Goal: Ask a question

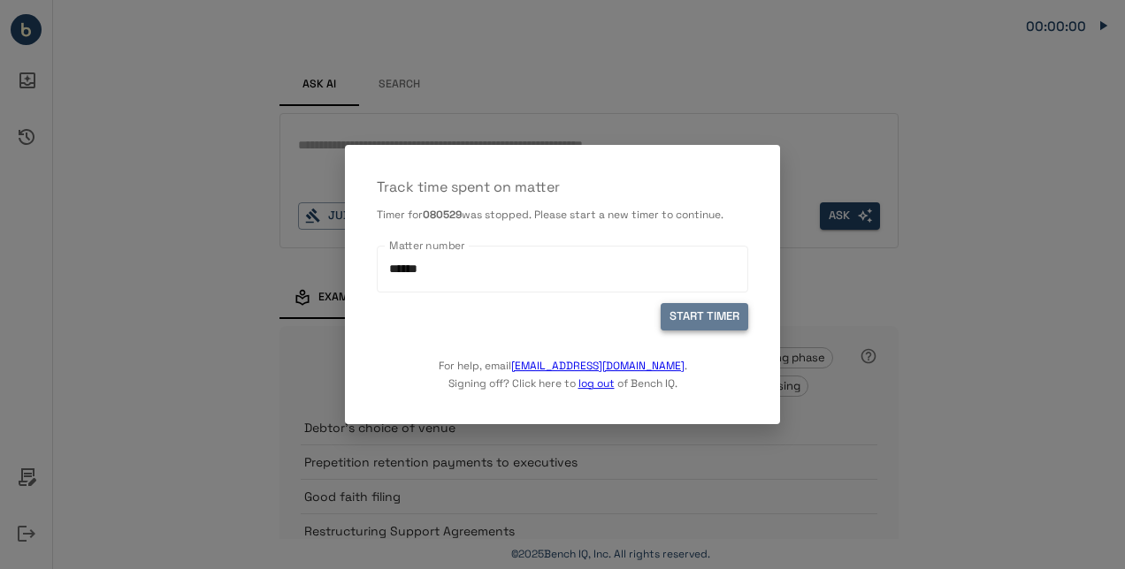
click at [714, 316] on button "START TIMER" at bounding box center [704, 316] width 88 height 27
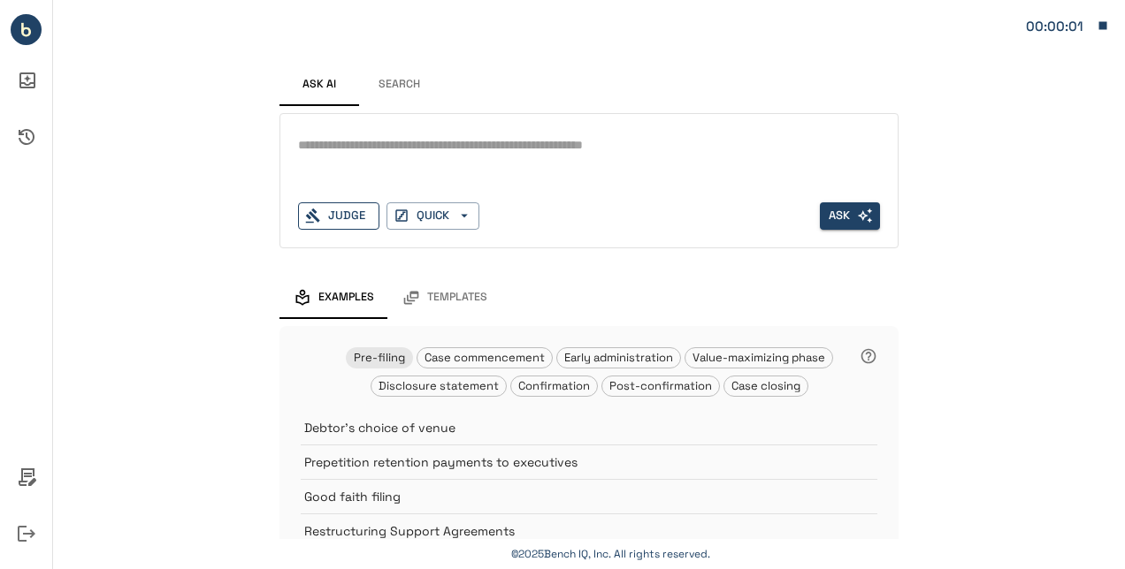
click at [347, 210] on div "Judge" at bounding box center [338, 215] width 81 height 27
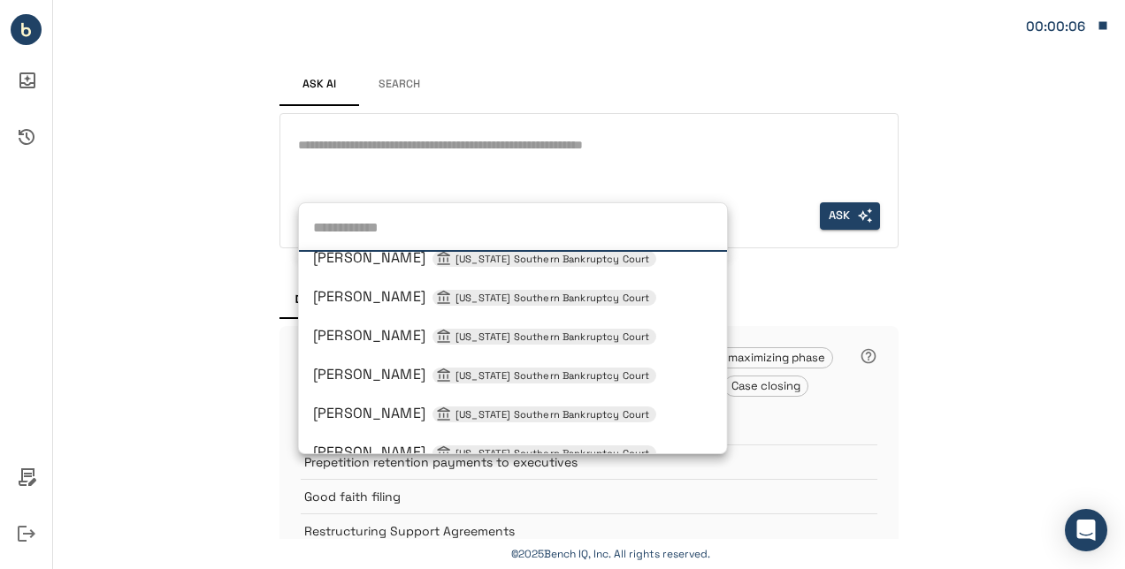
scroll to position [1079, 0]
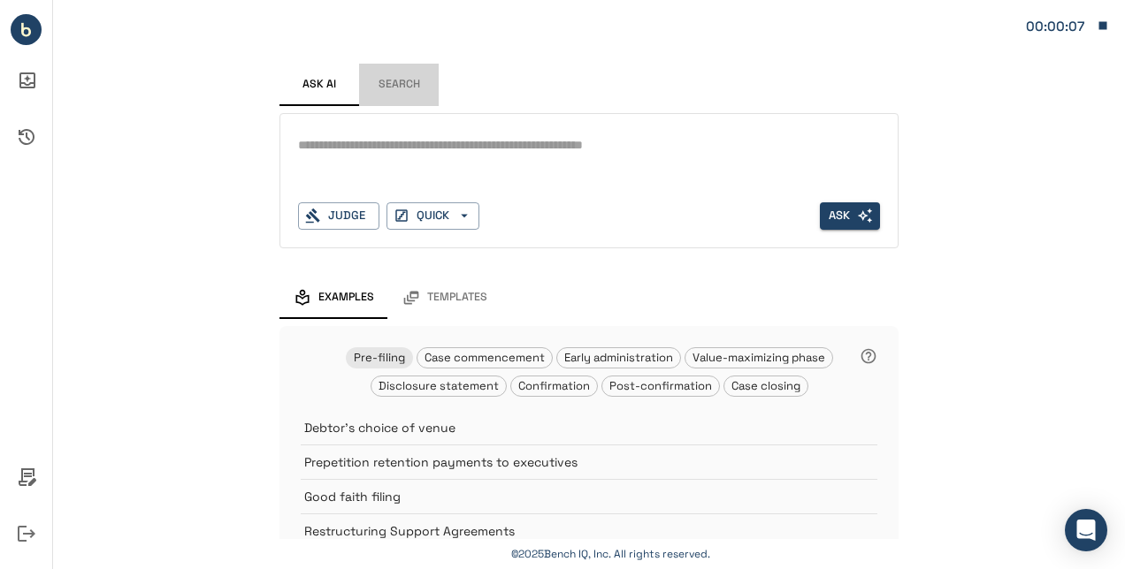
click at [381, 76] on button "Search" at bounding box center [399, 85] width 80 height 42
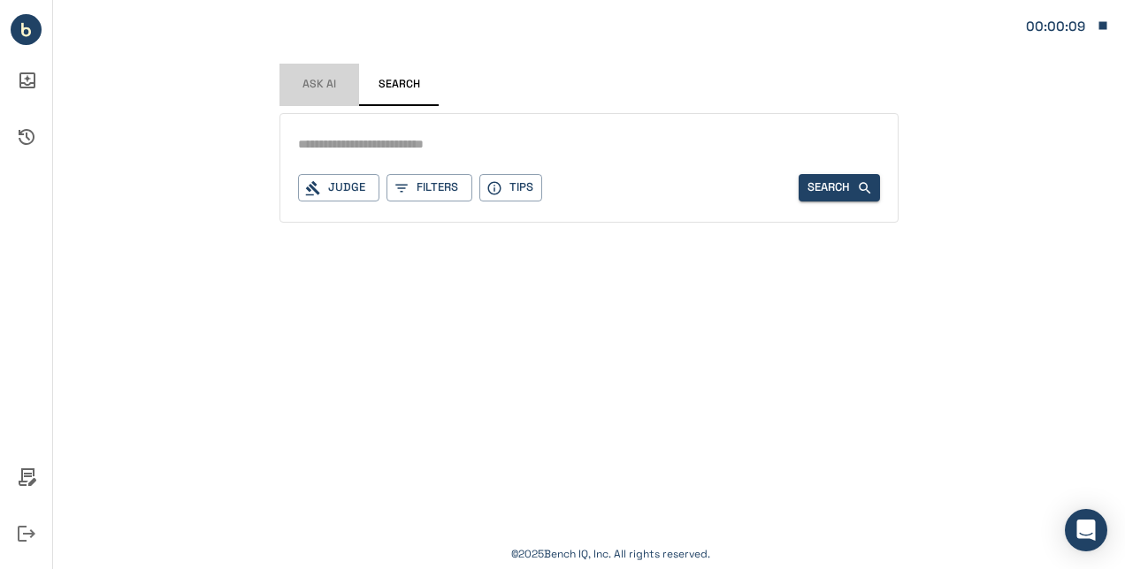
click at [321, 82] on span "Ask AI" at bounding box center [319, 85] width 34 height 14
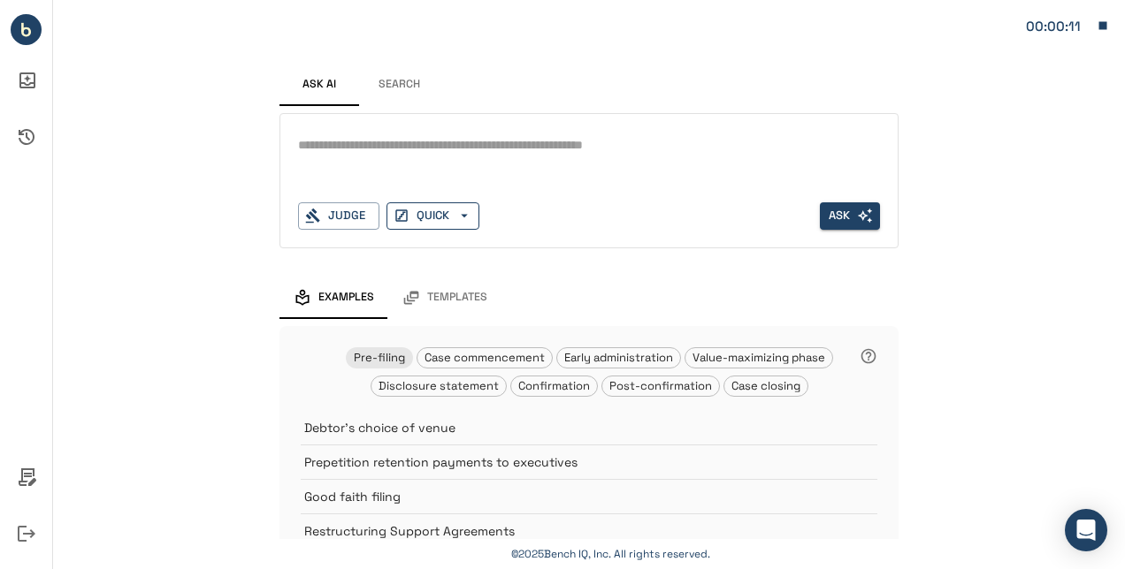
click at [463, 205] on button "QUICK" at bounding box center [432, 215] width 93 height 27
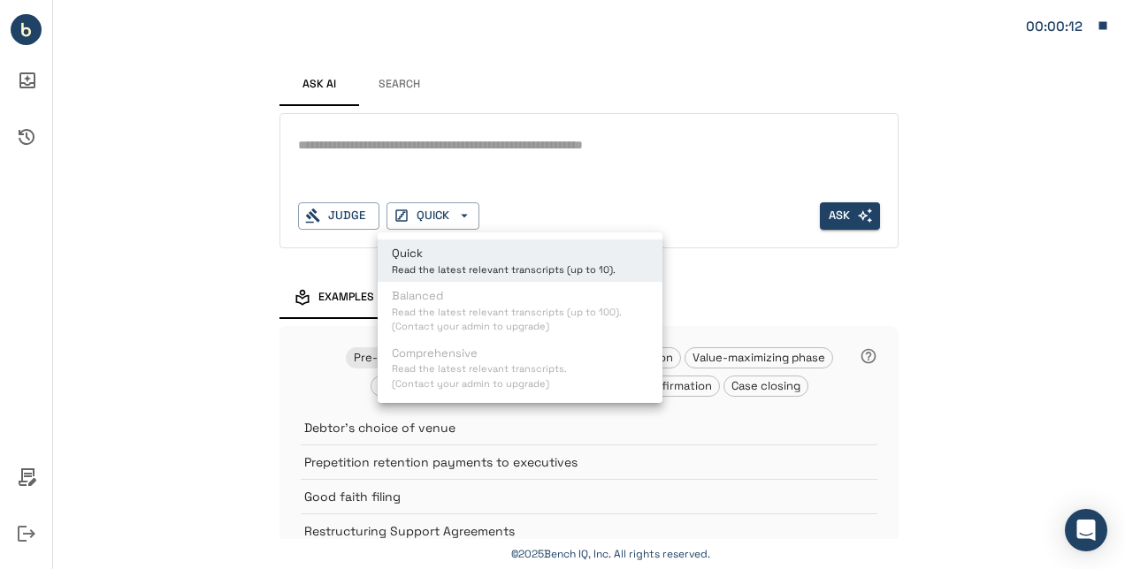
click at [467, 150] on div at bounding box center [562, 284] width 1125 height 569
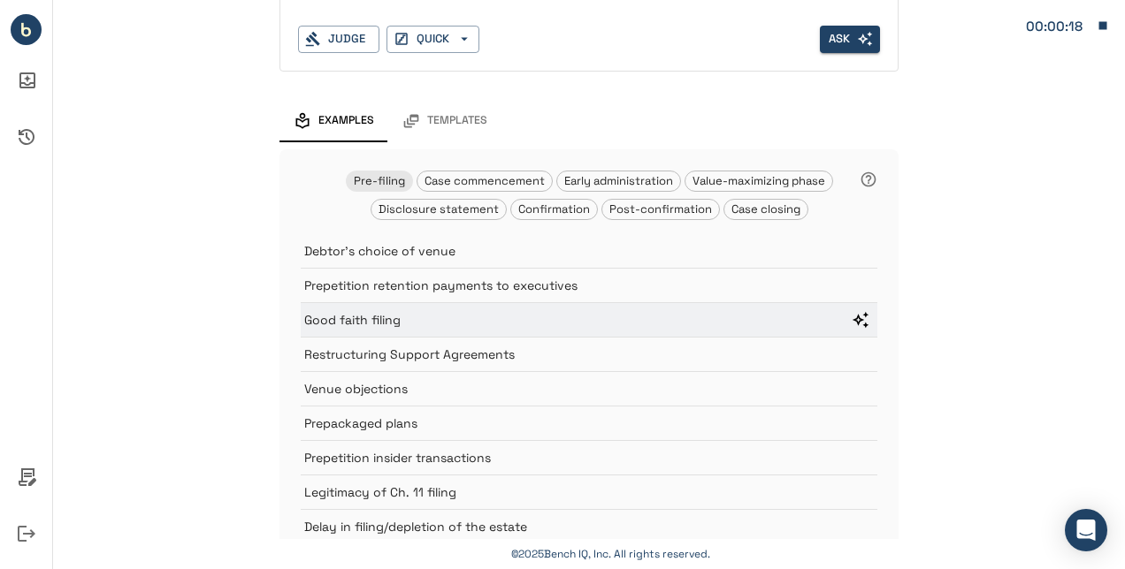
scroll to position [239, 0]
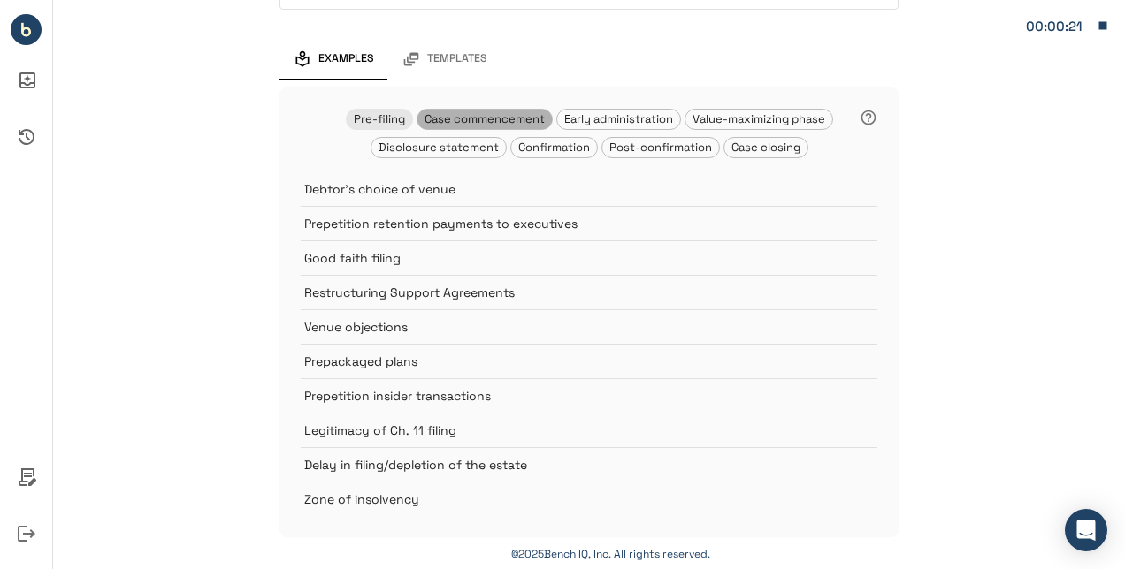
click at [488, 118] on span "Case commencement" at bounding box center [484, 118] width 134 height 15
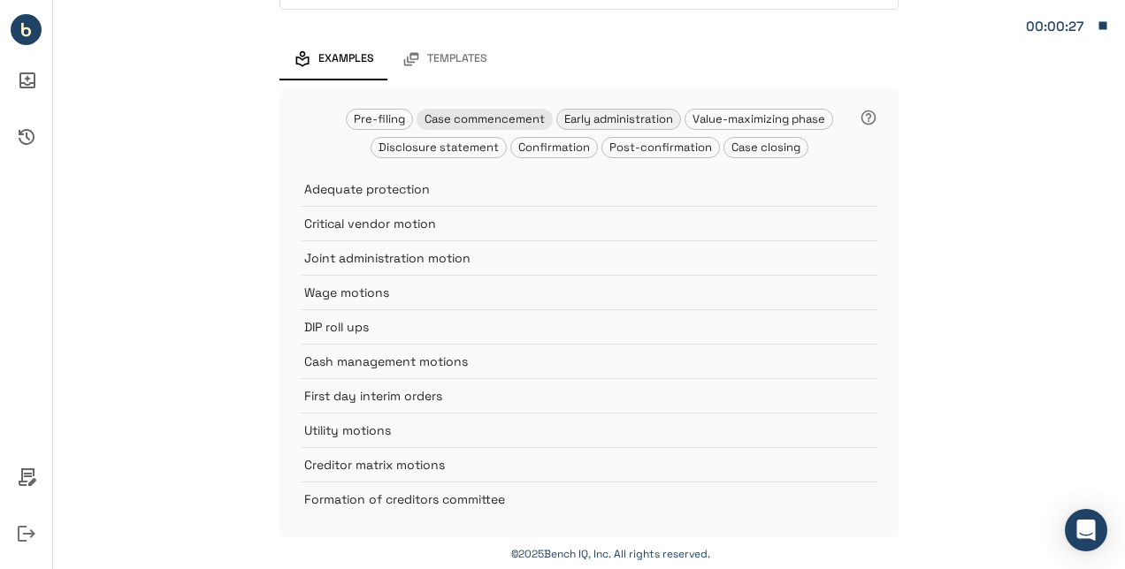
click at [603, 115] on span "Early administration" at bounding box center [618, 118] width 123 height 15
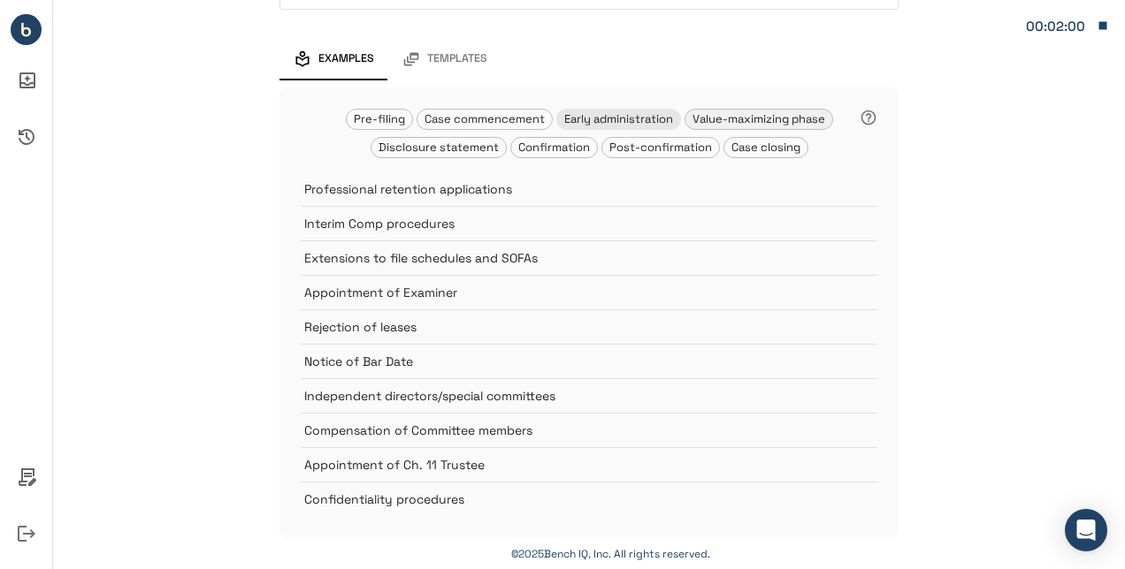
click at [711, 111] on span "Value-maximizing phase" at bounding box center [758, 118] width 147 height 15
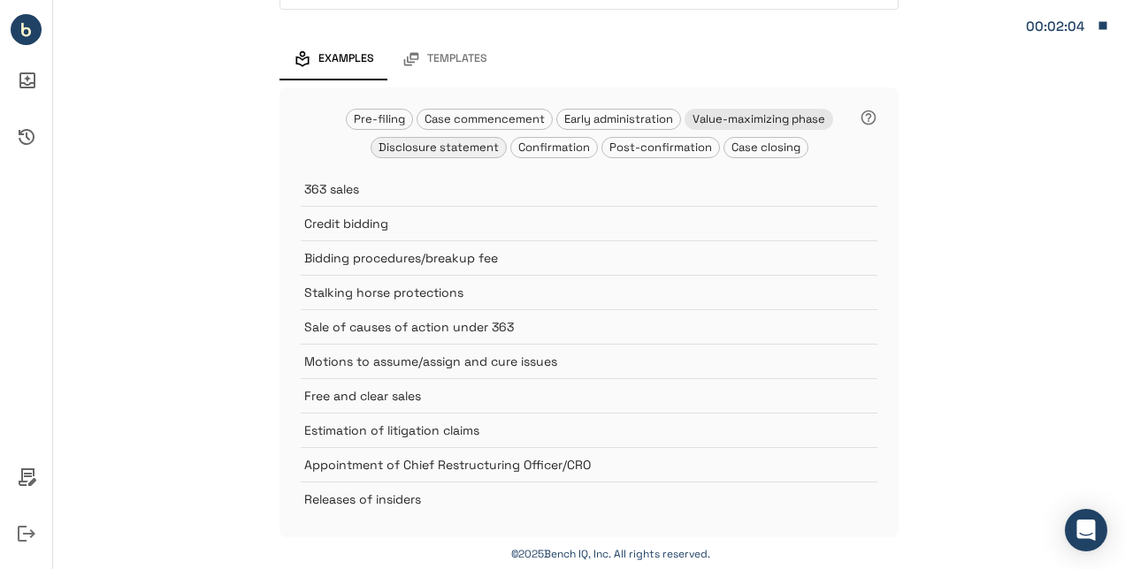
click at [452, 149] on span "Disclosure statement" at bounding box center [438, 147] width 134 height 15
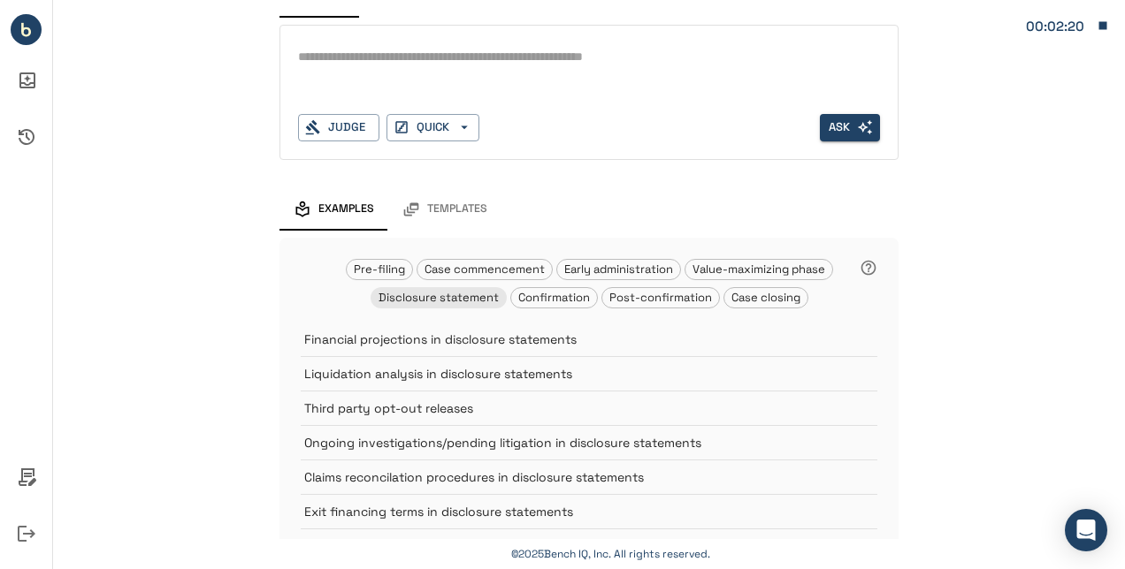
scroll to position [0, 0]
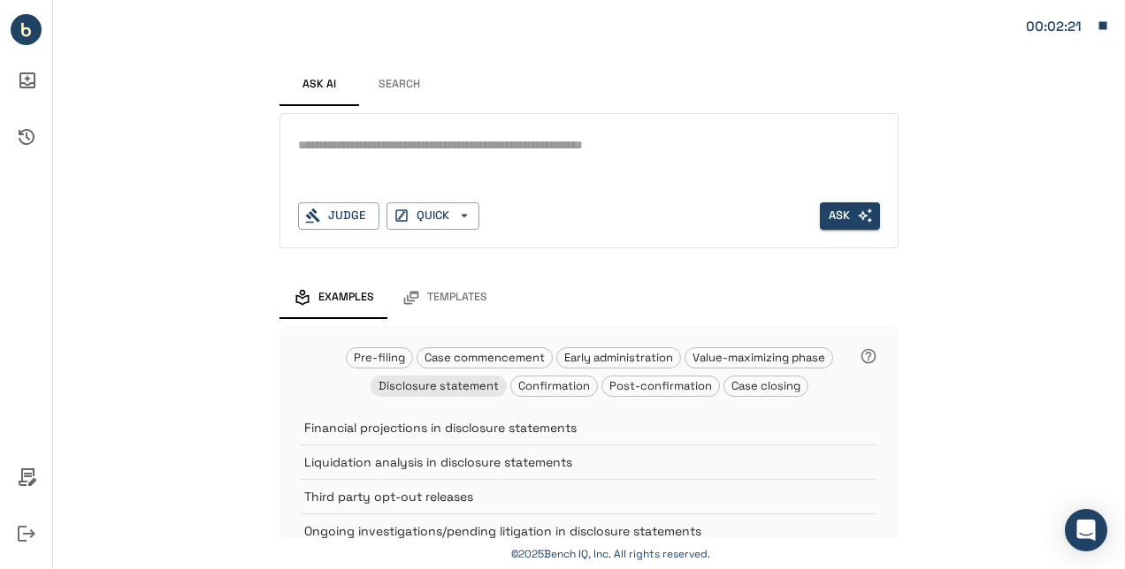
click at [383, 136] on textarea at bounding box center [589, 145] width 582 height 20
type textarea "*"
click at [298, 152] on textarea "**********" at bounding box center [589, 145] width 583 height 20
type textarea "**********"
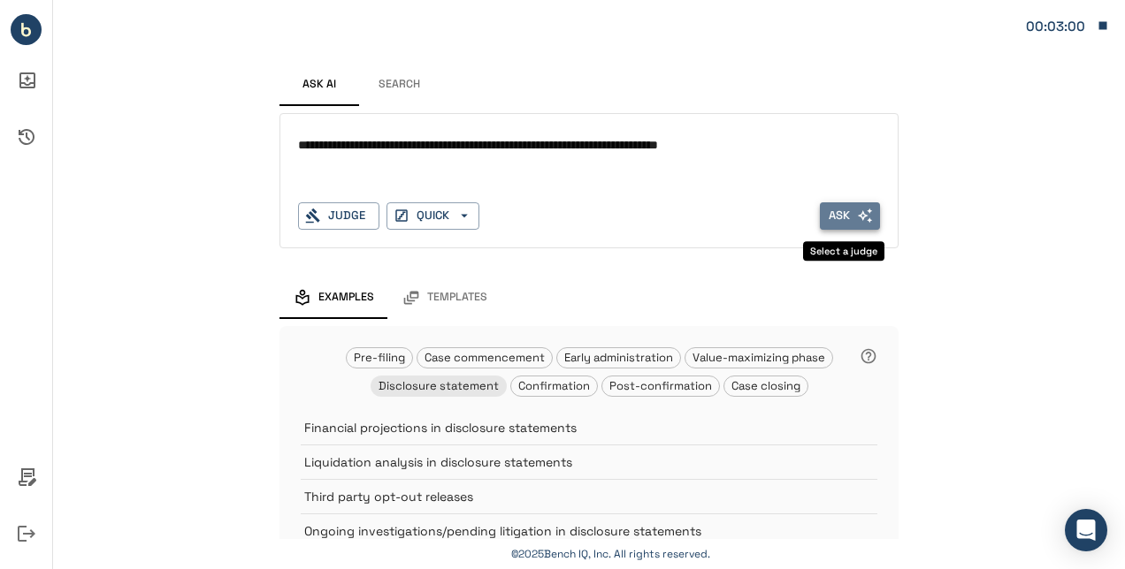
click at [828, 218] on button "Ask" at bounding box center [850, 215] width 60 height 27
click at [306, 206] on div "Judge" at bounding box center [338, 215] width 81 height 27
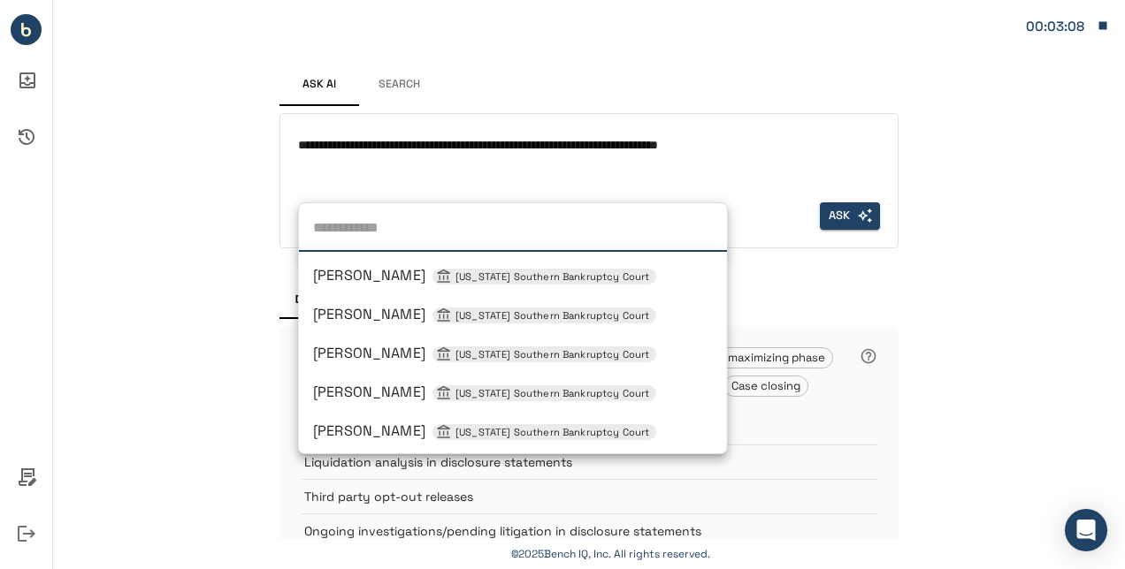
scroll to position [1167, 0]
click at [391, 379] on li "[PERSON_NAME] [US_STATE] Southern Bankruptcy Court" at bounding box center [513, 392] width 428 height 32
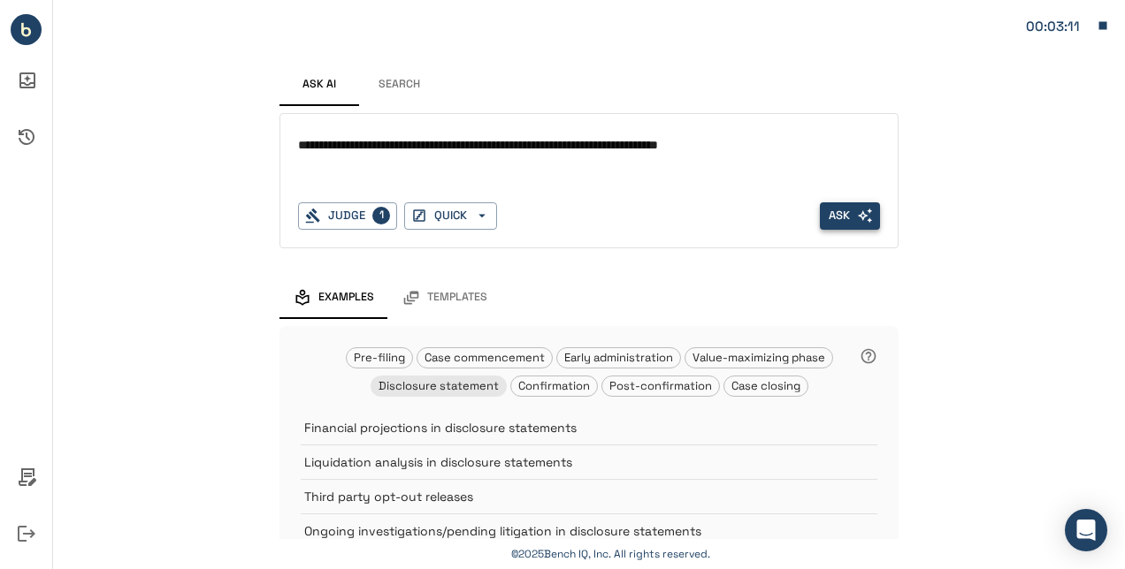
click at [843, 208] on button "Ask" at bounding box center [850, 215] width 60 height 27
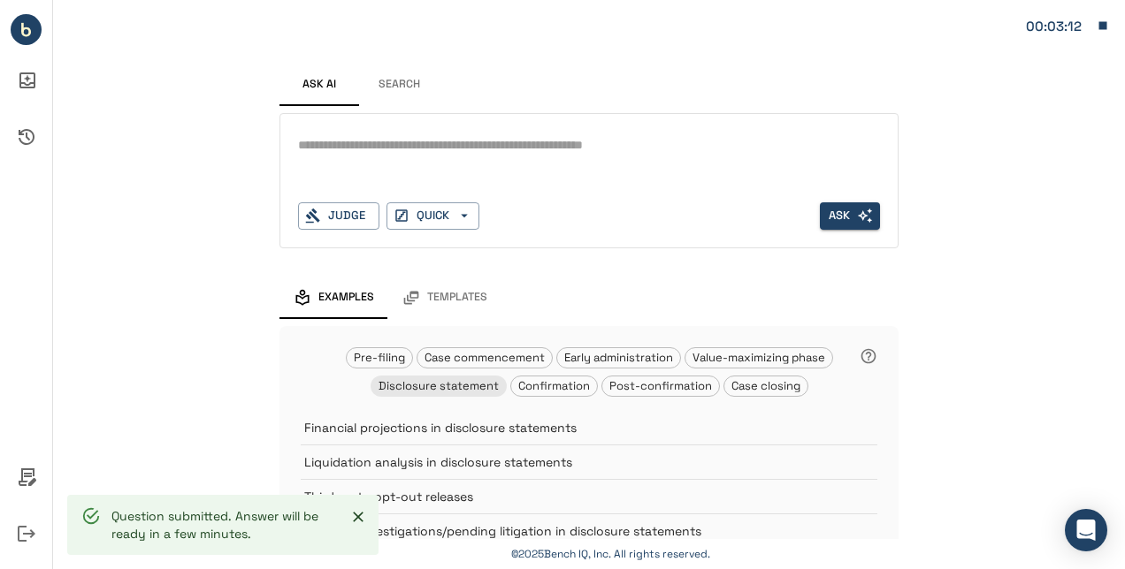
click at [472, 159] on div "*" at bounding box center [589, 160] width 582 height 57
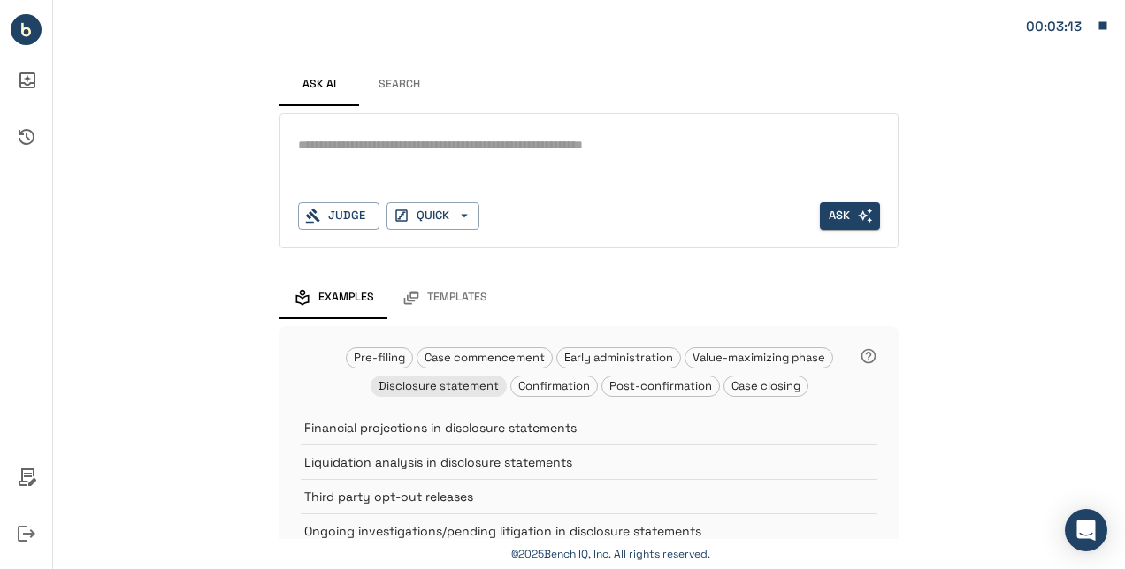
click at [469, 149] on textarea at bounding box center [589, 145] width 583 height 20
type textarea "**********"
click at [344, 216] on div "Judge" at bounding box center [338, 215] width 81 height 27
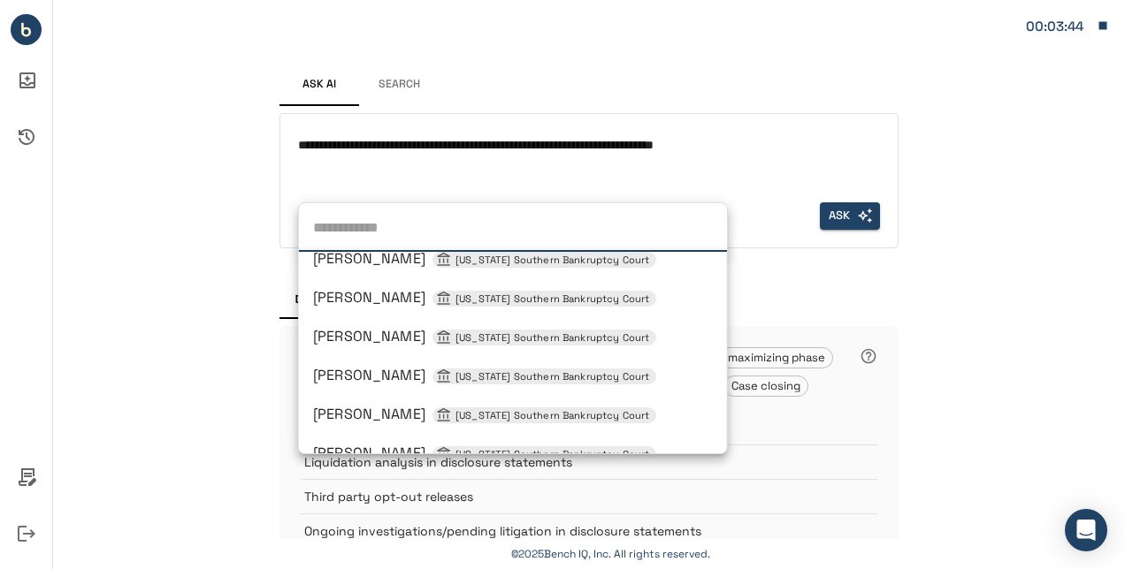
scroll to position [1079, 0]
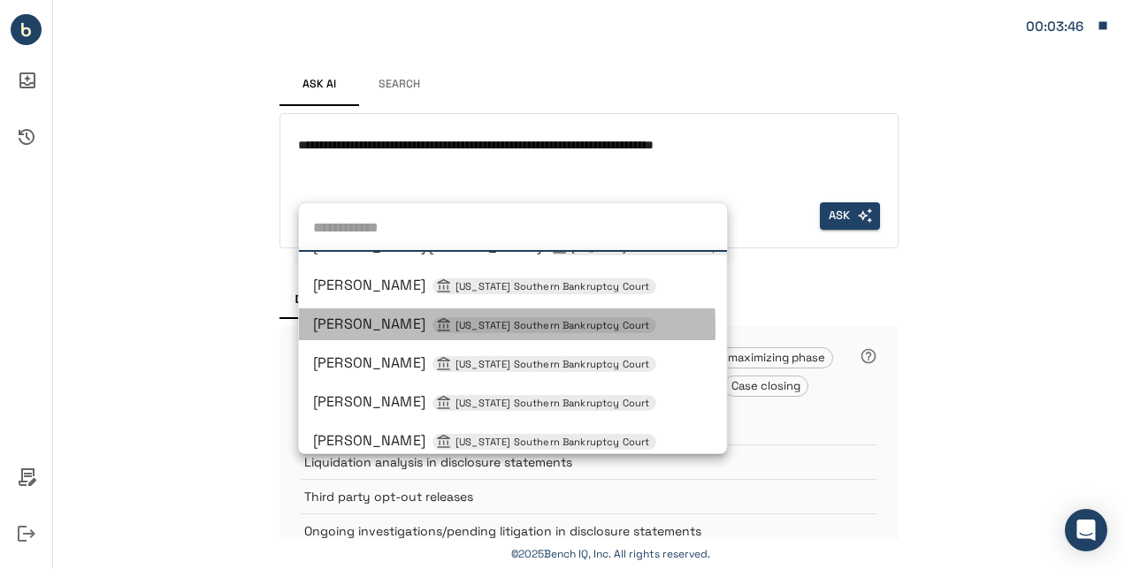
click at [358, 329] on span "[PERSON_NAME] [US_STATE] Southern Bankruptcy Court" at bounding box center [484, 324] width 343 height 19
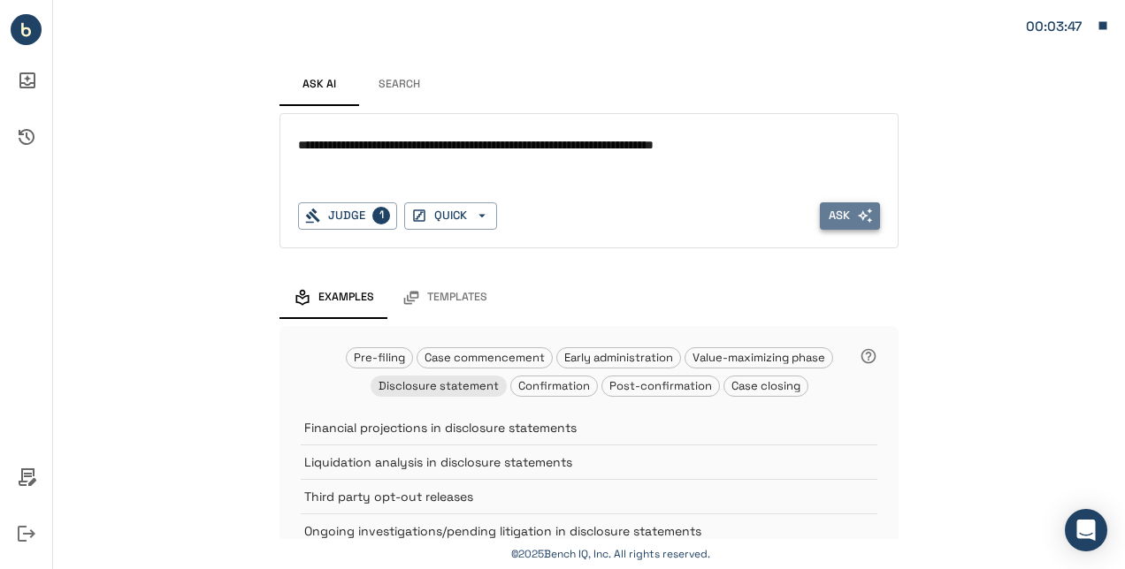
click at [857, 216] on icon "button" at bounding box center [865, 216] width 16 height 16
